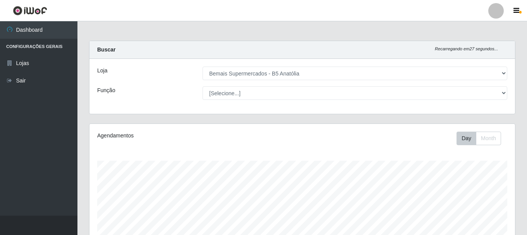
select select "405"
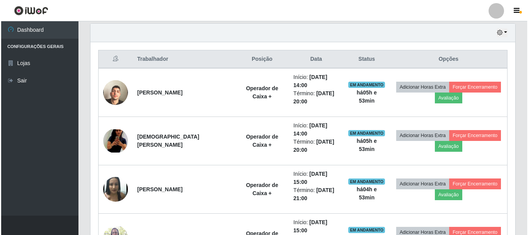
scroll to position [161, 425]
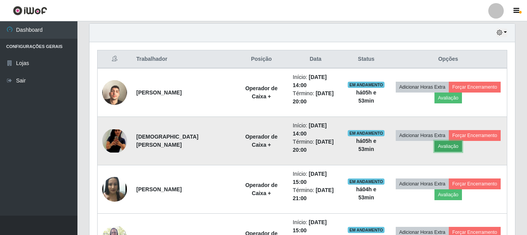
click at [445, 141] on button "Avaliação" at bounding box center [447, 146] width 27 height 11
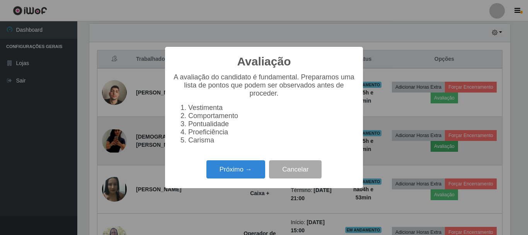
scroll to position [161, 421]
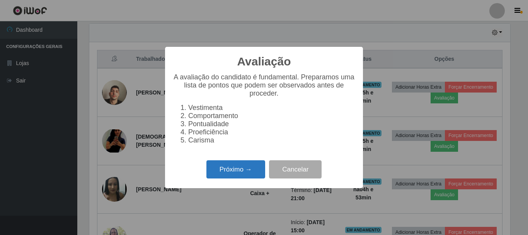
click at [246, 178] on button "Próximo →" at bounding box center [236, 169] width 59 height 18
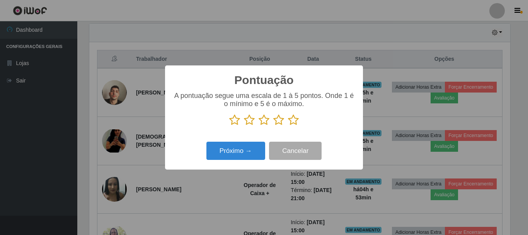
click at [291, 124] on icon at bounding box center [293, 120] width 11 height 12
click at [288, 126] on input "radio" at bounding box center [288, 126] width 0 height 0
click at [241, 160] on div "Próximo → Cancelar" at bounding box center [264, 151] width 183 height 22
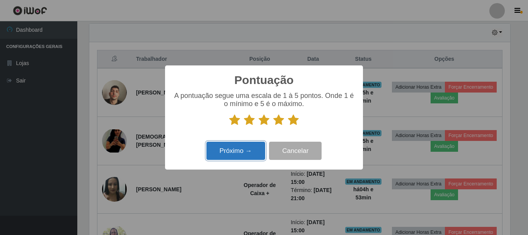
click at [241, 160] on button "Próximo →" at bounding box center [236, 151] width 59 height 18
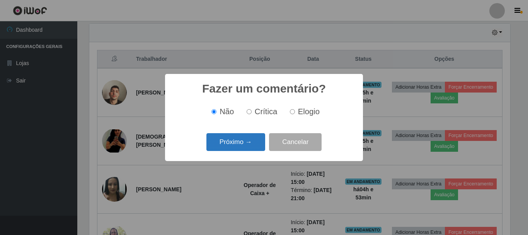
click at [250, 147] on button "Próximo →" at bounding box center [236, 142] width 59 height 18
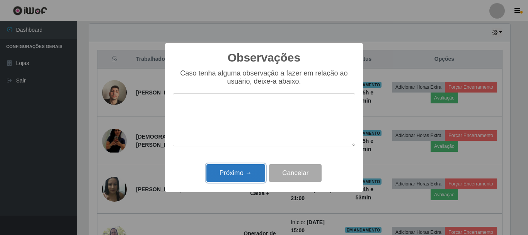
click at [243, 176] on button "Próximo →" at bounding box center [236, 173] width 59 height 18
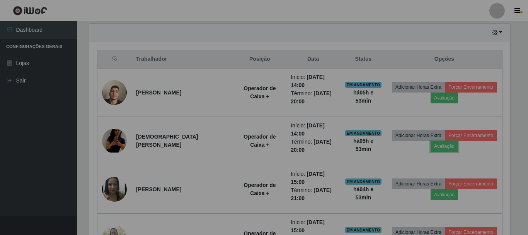
scroll to position [161, 425]
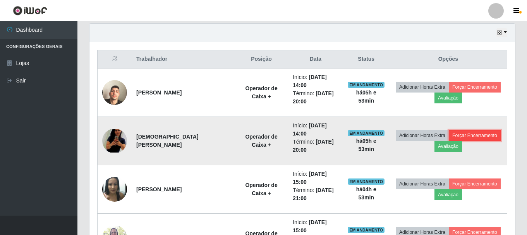
click at [460, 130] on button "Forçar Encerramento" at bounding box center [474, 135] width 52 height 11
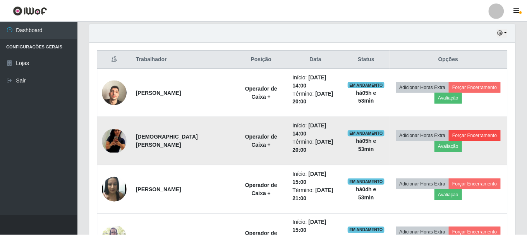
scroll to position [161, 421]
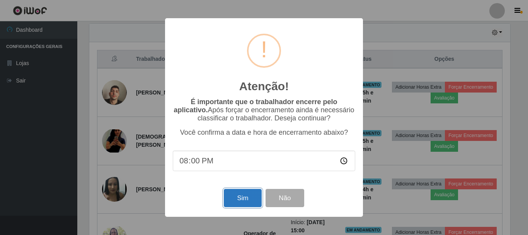
click at [253, 198] on button "Sim" at bounding box center [243, 198] width 38 height 18
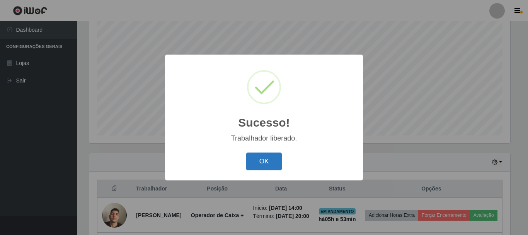
click at [262, 154] on button "OK" at bounding box center [264, 161] width 36 height 18
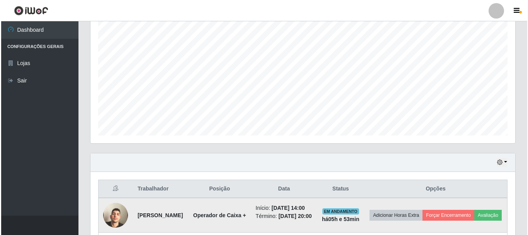
scroll to position [262, 0]
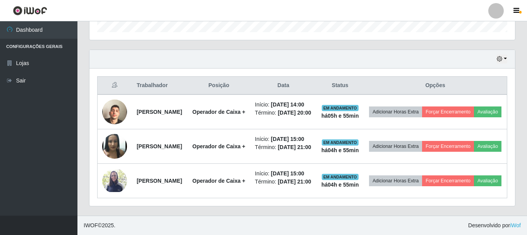
drag, startPoint x: 482, startPoint y: 45, endPoint x: 477, endPoint y: 50, distance: 6.3
click at [1, 154] on ul "Dashboard Configurações Gerais Lojas Sair" at bounding box center [38, 118] width 77 height 194
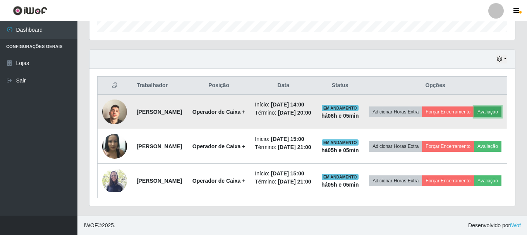
click at [474, 106] on button "Avaliação" at bounding box center [487, 111] width 27 height 11
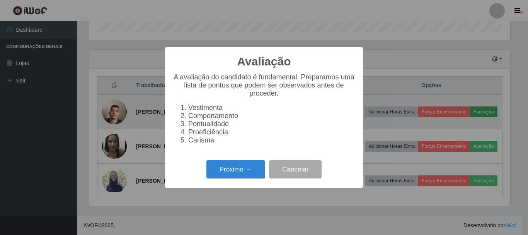
scroll to position [161, 421]
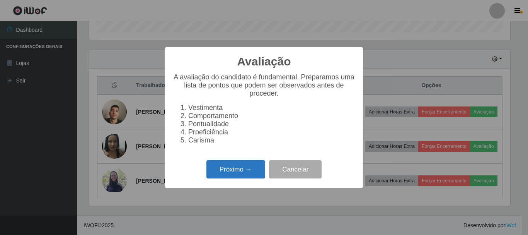
click at [239, 174] on button "Próximo →" at bounding box center [236, 169] width 59 height 18
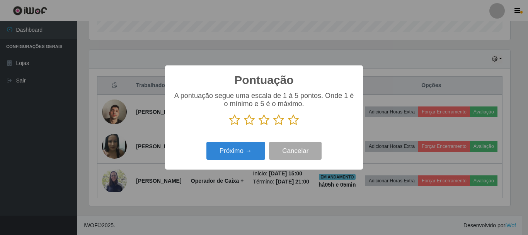
scroll to position [386698, 386437]
click at [294, 123] on icon at bounding box center [293, 120] width 11 height 12
click at [288, 126] on input "radio" at bounding box center [288, 126] width 0 height 0
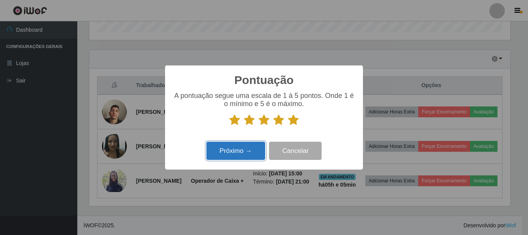
click at [257, 159] on button "Próximo →" at bounding box center [236, 151] width 59 height 18
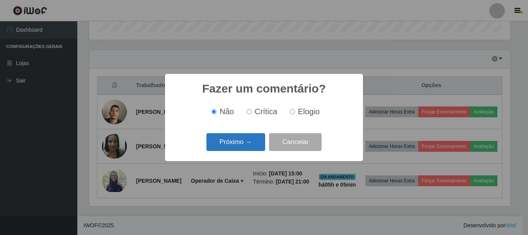
click at [239, 145] on button "Próximo →" at bounding box center [236, 142] width 59 height 18
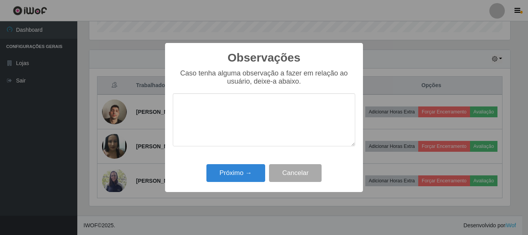
click at [241, 186] on div "Observações × Caso tenha alguma observação a fazer em relação ao usuário, deixe…" at bounding box center [264, 117] width 198 height 149
click at [244, 179] on button "Próximo →" at bounding box center [236, 173] width 59 height 18
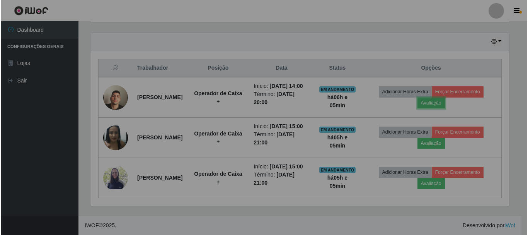
scroll to position [161, 425]
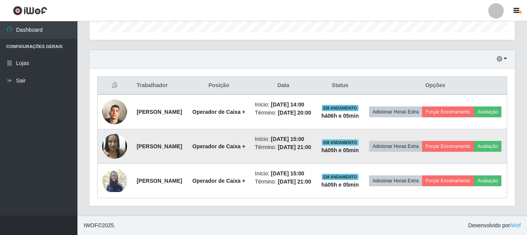
drag, startPoint x: 441, startPoint y: 106, endPoint x: 413, endPoint y: 149, distance: 51.3
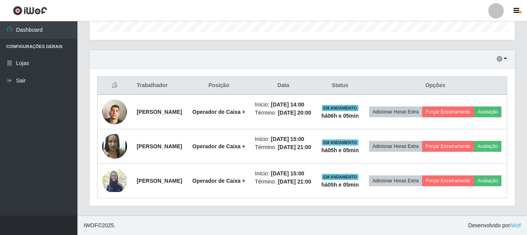
drag, startPoint x: 413, startPoint y: 149, endPoint x: 443, endPoint y: 8, distance: 143.9
click at [443, 8] on header "Perfil Alterar Senha Sair" at bounding box center [263, 10] width 527 height 21
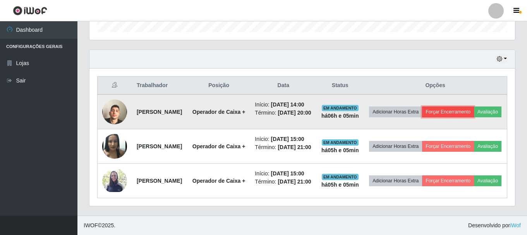
click at [469, 106] on button "Forçar Encerramento" at bounding box center [448, 111] width 52 height 11
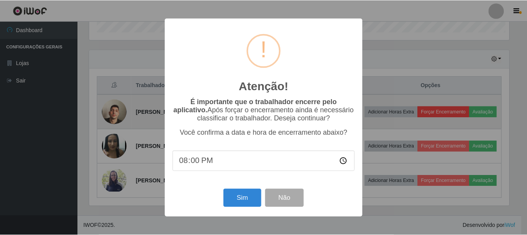
scroll to position [161, 421]
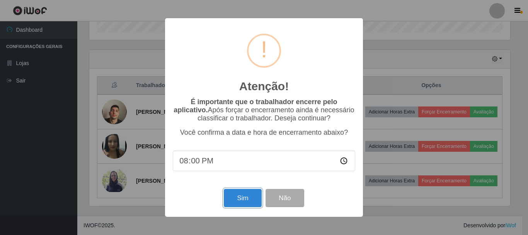
click at [258, 198] on button "Sim" at bounding box center [243, 198] width 38 height 18
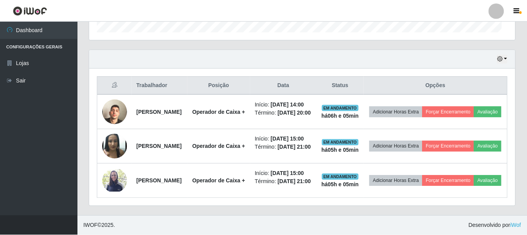
scroll to position [161, 425]
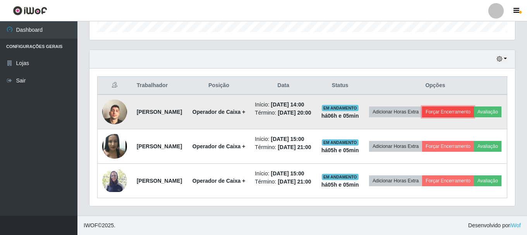
click at [466, 106] on button "Forçar Encerramento" at bounding box center [448, 111] width 52 height 11
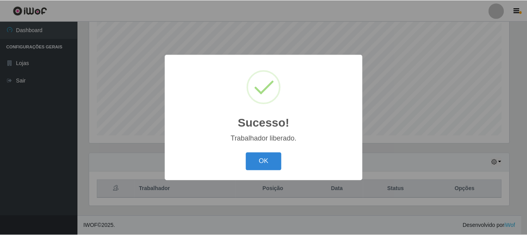
scroll to position [141, 0]
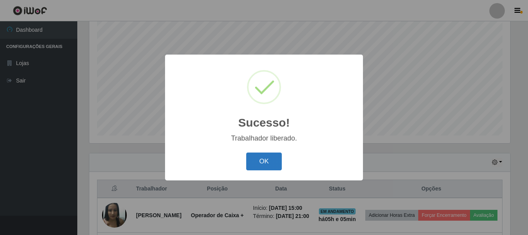
click at [260, 165] on button "OK" at bounding box center [264, 161] width 36 height 18
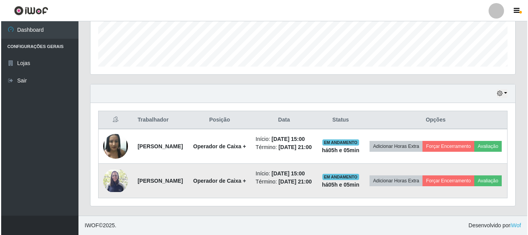
scroll to position [222, 0]
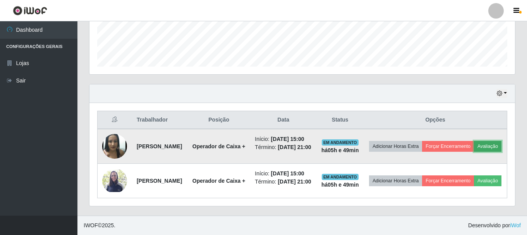
click at [474, 143] on button "Avaliação" at bounding box center [487, 146] width 27 height 11
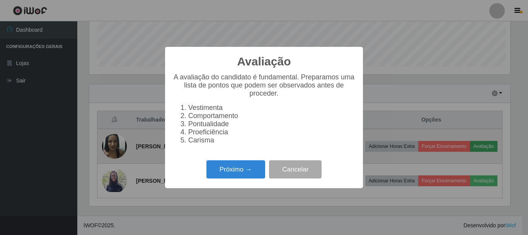
scroll to position [161, 421]
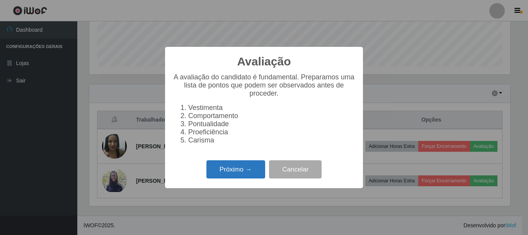
click at [262, 171] on button "Próximo →" at bounding box center [236, 169] width 59 height 18
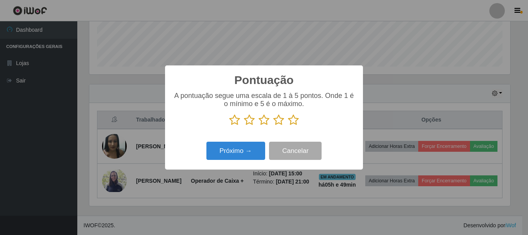
scroll to position [386698, 386437]
click at [295, 120] on icon at bounding box center [293, 120] width 11 height 12
click at [288, 126] on input "radio" at bounding box center [288, 126] width 0 height 0
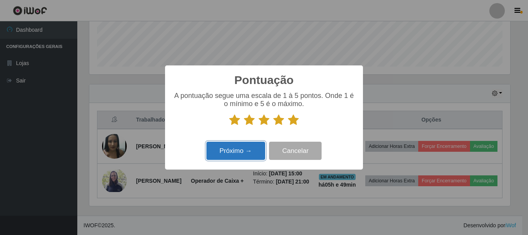
click at [254, 146] on button "Próximo →" at bounding box center [236, 151] width 59 height 18
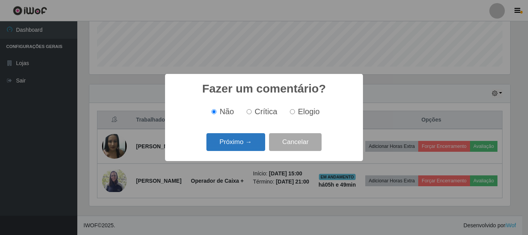
click at [242, 144] on button "Próximo →" at bounding box center [236, 142] width 59 height 18
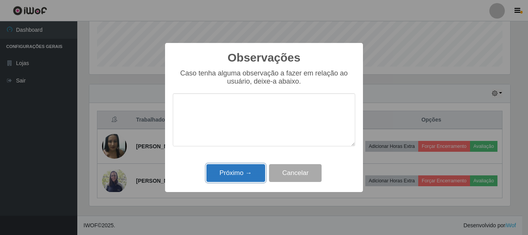
click at [230, 170] on button "Próximo →" at bounding box center [236, 173] width 59 height 18
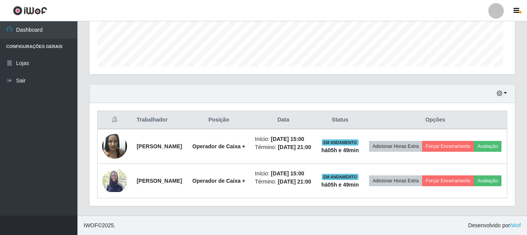
scroll to position [161, 425]
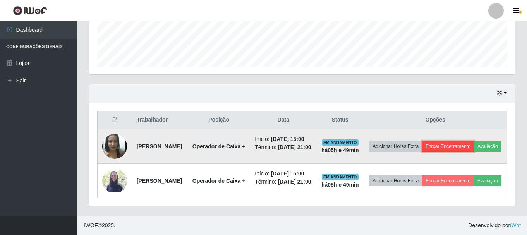
click at [473, 141] on button "Forçar Encerramento" at bounding box center [448, 146] width 52 height 11
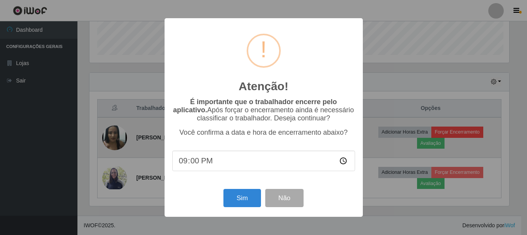
scroll to position [161, 421]
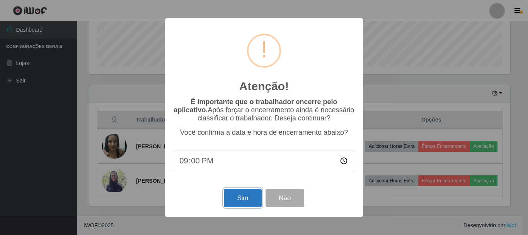
click at [245, 198] on button "Sim" at bounding box center [243, 198] width 38 height 18
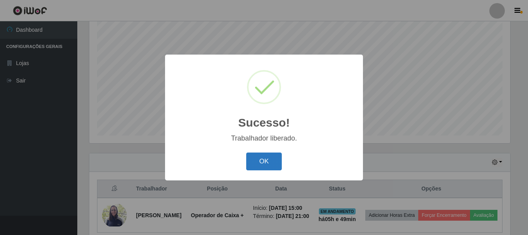
click at [260, 157] on button "OK" at bounding box center [264, 161] width 36 height 18
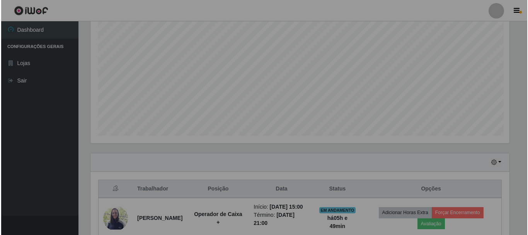
scroll to position [161, 425]
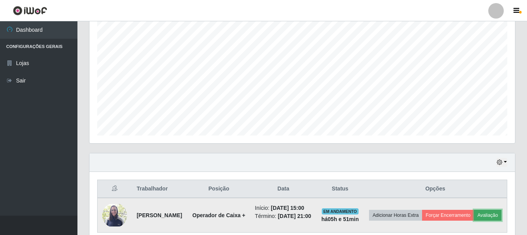
click at [474, 219] on button "Avaliação" at bounding box center [487, 215] width 27 height 11
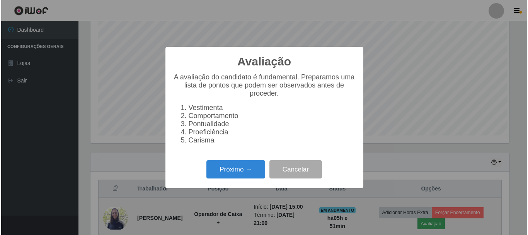
scroll to position [161, 421]
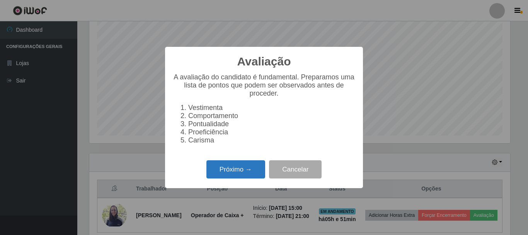
click at [236, 178] on button "Próximo →" at bounding box center [236, 169] width 59 height 18
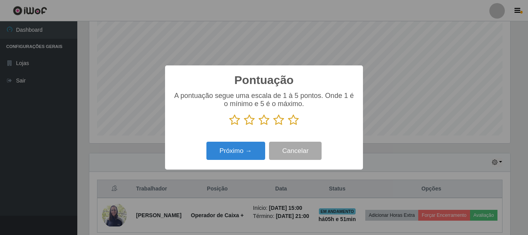
scroll to position [386698, 386437]
click at [240, 164] on div "Pontuação × A pontuação segue uma escala de 1 à 5 pontos. Onde 1 é o mínimo e 5…" at bounding box center [264, 117] width 198 height 104
click at [288, 120] on icon at bounding box center [293, 120] width 11 height 12
click at [288, 126] on input "radio" at bounding box center [288, 126] width 0 height 0
click at [293, 121] on icon at bounding box center [293, 120] width 11 height 12
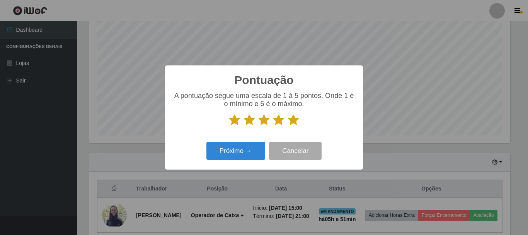
click at [288, 126] on input "radio" at bounding box center [288, 126] width 0 height 0
click at [248, 150] on button "Próximo →" at bounding box center [236, 151] width 59 height 18
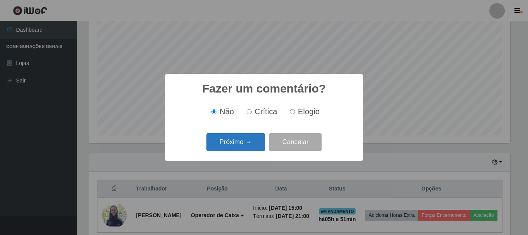
click at [262, 140] on button "Próximo →" at bounding box center [236, 142] width 59 height 18
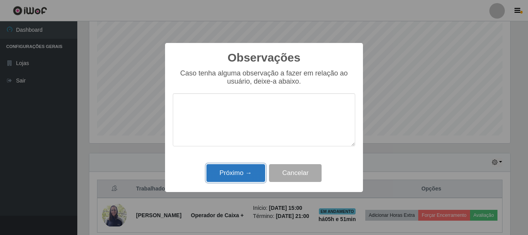
click at [258, 174] on button "Próximo →" at bounding box center [236, 173] width 59 height 18
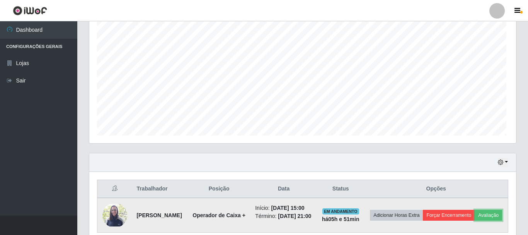
scroll to position [161, 425]
click at [463, 210] on button "Forçar Encerramento" at bounding box center [448, 215] width 52 height 11
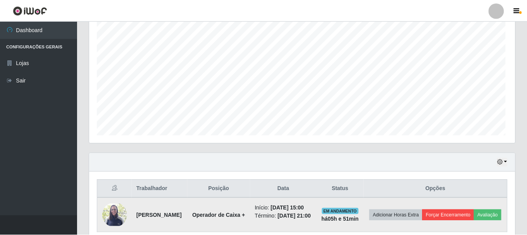
scroll to position [161, 421]
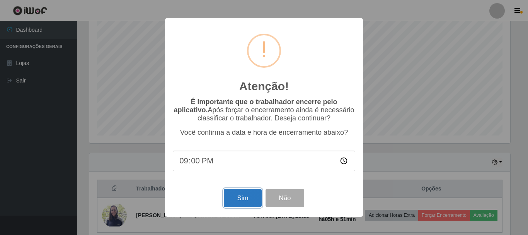
click at [240, 207] on button "Sim" at bounding box center [243, 198] width 38 height 18
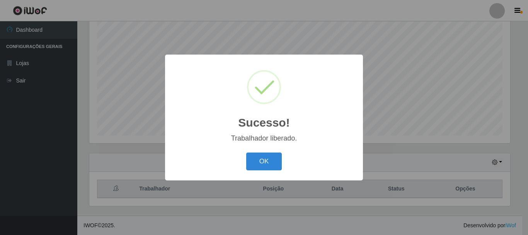
click at [246, 152] on button "OK" at bounding box center [264, 161] width 36 height 18
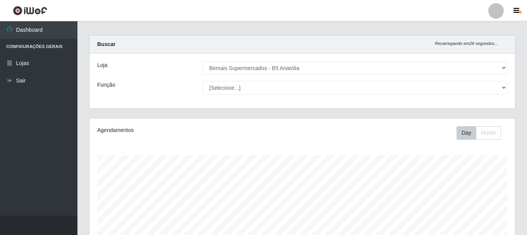
scroll to position [0, 0]
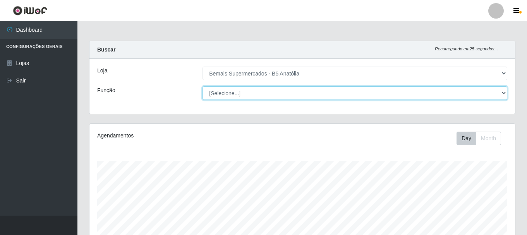
click at [247, 91] on select "[Selecione...] ASG ASG + ASG ++ Auxiliar de Estacionamento Auxiliar de Estacion…" at bounding box center [354, 93] width 304 height 14
select select "82"
click at [202, 86] on select "[Selecione...] ASG ASG + ASG ++ Auxiliar de Estacionamento Auxiliar de Estacion…" at bounding box center [354, 93] width 304 height 14
click at [284, 95] on select "[Selecione...] ASG ASG + ASG ++ Auxiliar de Estacionamento Auxiliar de Estacion…" at bounding box center [354, 93] width 304 height 14
